Goal: Entertainment & Leisure: Consume media (video, audio)

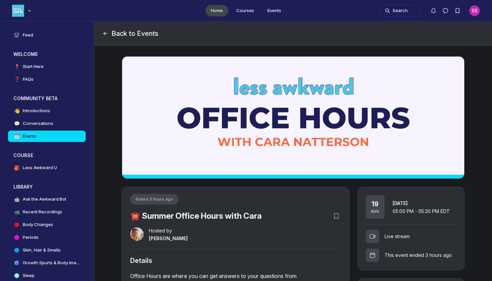
scroll to position [2014, 1281]
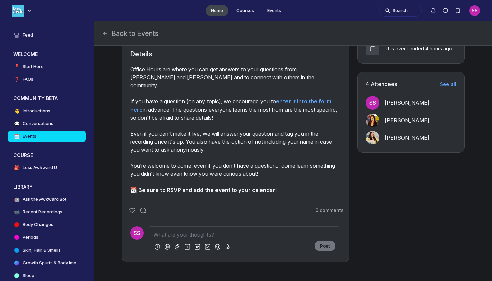
click at [263, 178] on div "📆 Be sure to RSVP and add the event to your calendar!" at bounding box center [235, 186] width 211 height 16
click at [265, 166] on div "You’re welcome to come, even if you don’t have a question... come learn somethi…" at bounding box center [235, 170] width 211 height 16
click at [271, 138] on div "Even if you can't make it live, we will answer your question and tag you in the…" at bounding box center [235, 141] width 211 height 40
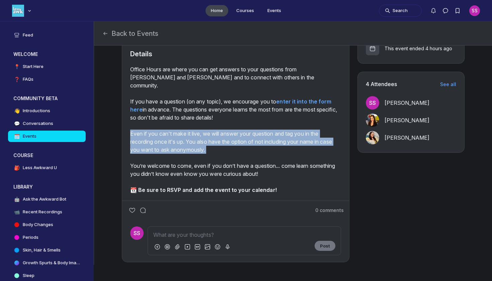
click at [271, 138] on div "Even if you can't make it live, we will answer your question and tag you in the…" at bounding box center [235, 141] width 211 height 40
click at [56, 210] on h4 "Recent Recordings" at bounding box center [42, 211] width 39 height 7
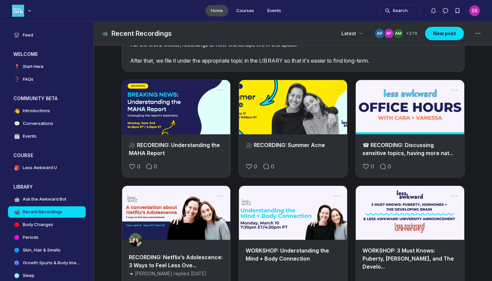
scroll to position [28, 0]
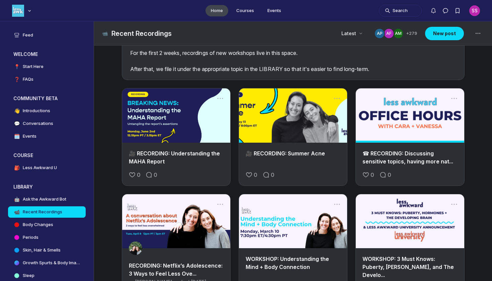
click at [443, 152] on link "☎ RECORDING: Discussing sensitive topics, having more nat..." at bounding box center [407, 157] width 91 height 15
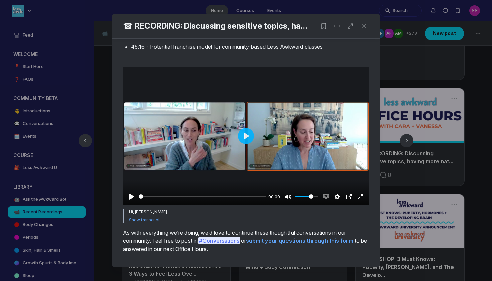
scroll to position [141, 0]
click at [274, 205] on div at bounding box center [246, 135] width 246 height 139
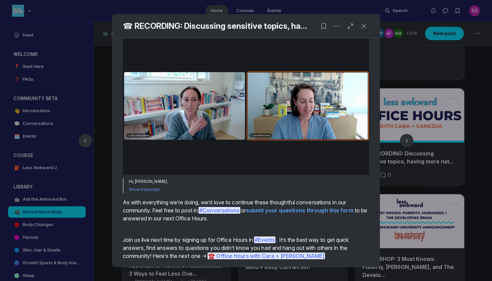
scroll to position [173, 0]
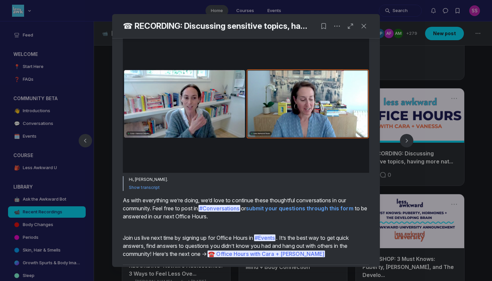
type input "1.58"
click at [414, 227] on div at bounding box center [246, 140] width 492 height 281
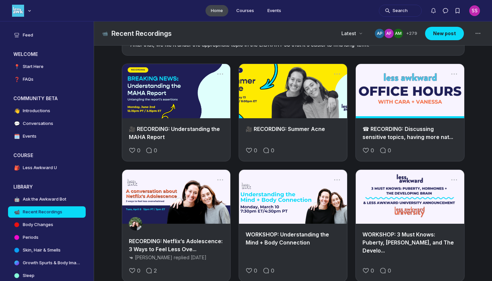
scroll to position [167, 0]
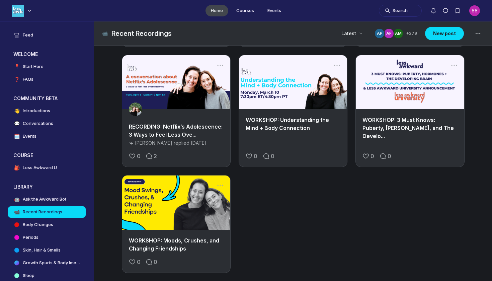
click at [322, 125] on h2 "WORKSHOP: Understanding the Mind + Body Connection" at bounding box center [293, 124] width 95 height 16
click at [317, 115] on div "WORKSHOP: Understanding the Mind + Body Connection" at bounding box center [293, 123] width 108 height 29
click at [317, 99] on link "Main Content" at bounding box center [293, 82] width 108 height 54
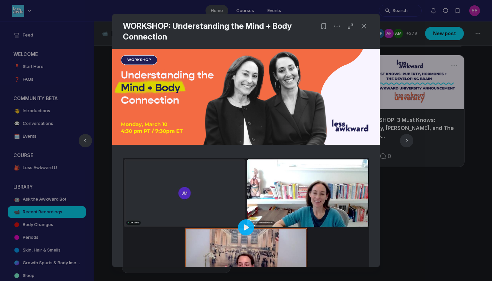
click at [242, 215] on div at bounding box center [246, 227] width 246 height 139
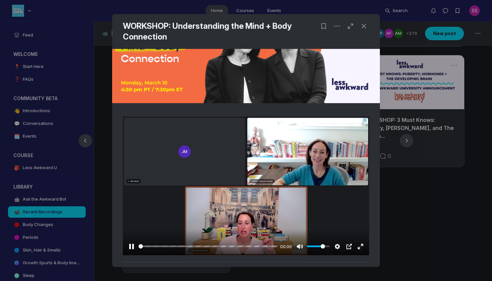
scroll to position [44, 0]
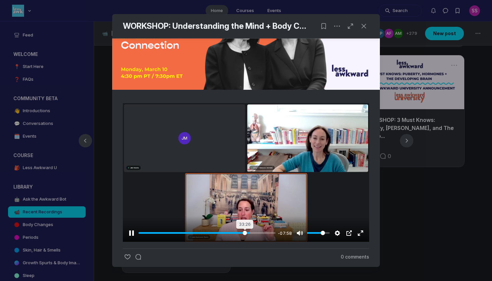
click at [245, 232] on input "Seek" at bounding box center [207, 233] width 137 height 6
click at [241, 232] on input "Seek" at bounding box center [208, 233] width 138 height 6
click at [242, 231] on input "Seek" at bounding box center [208, 233] width 138 height 6
click at [243, 231] on input "Seek" at bounding box center [208, 233] width 138 height 6
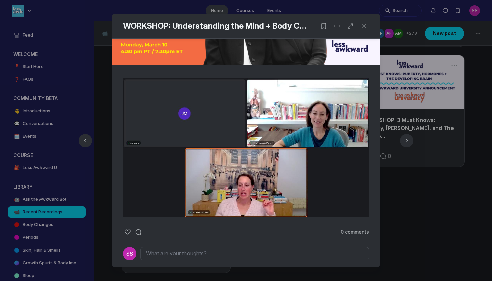
scroll to position [69, 0]
type input "94.12"
click at [458, 177] on div at bounding box center [246, 140] width 492 height 281
